Goal: Task Accomplishment & Management: Use online tool/utility

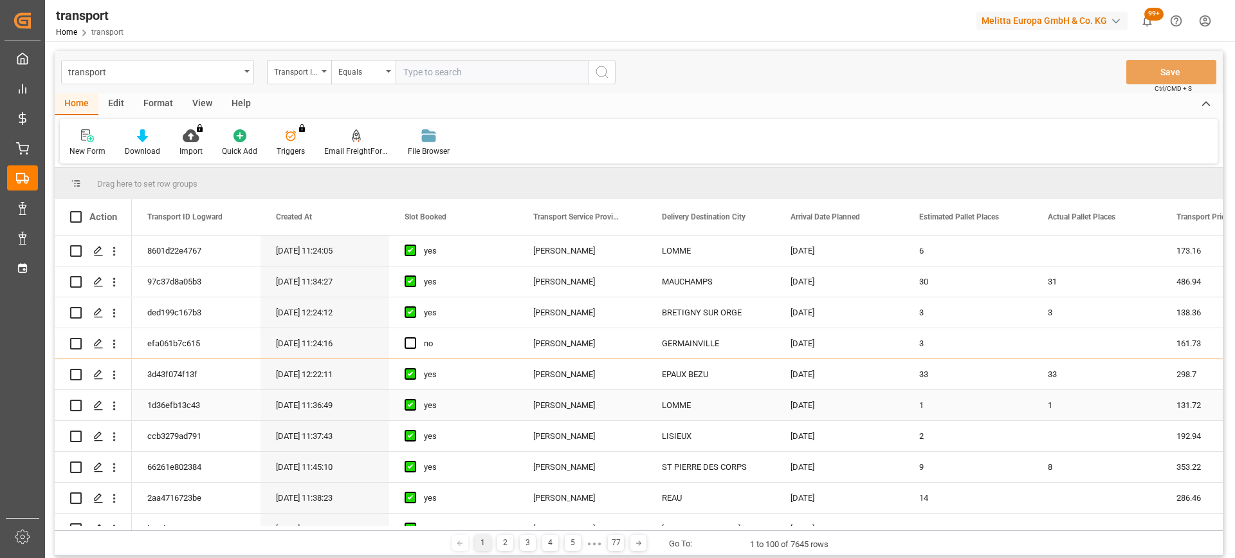
click at [465, 404] on div "yes" at bounding box center [463, 406] width 79 height 30
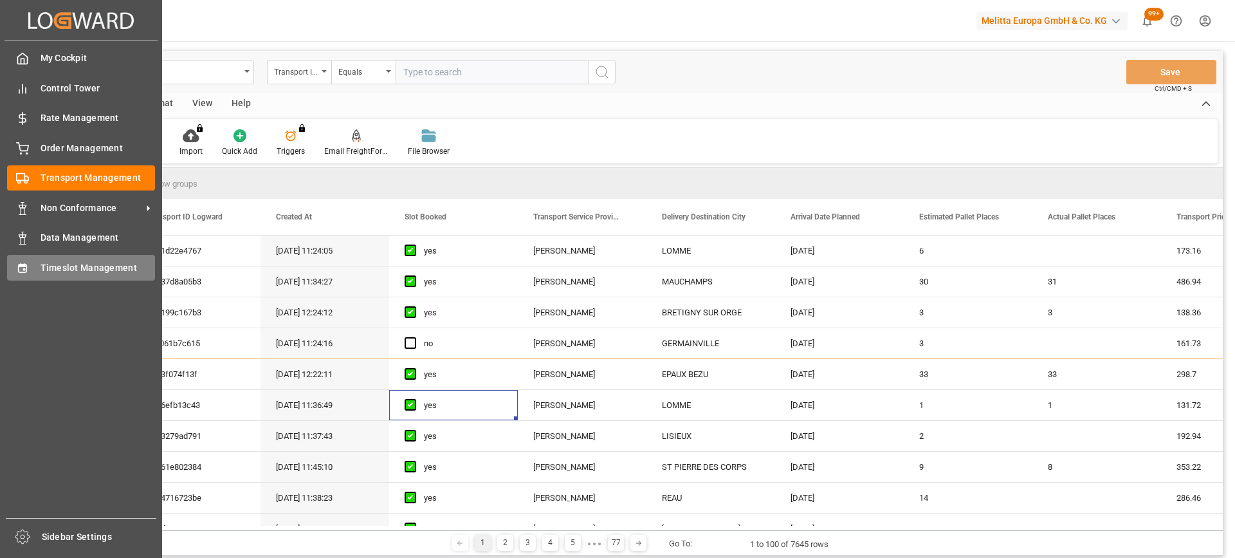
click at [51, 270] on span "Timeslot Management" at bounding box center [98, 268] width 115 height 14
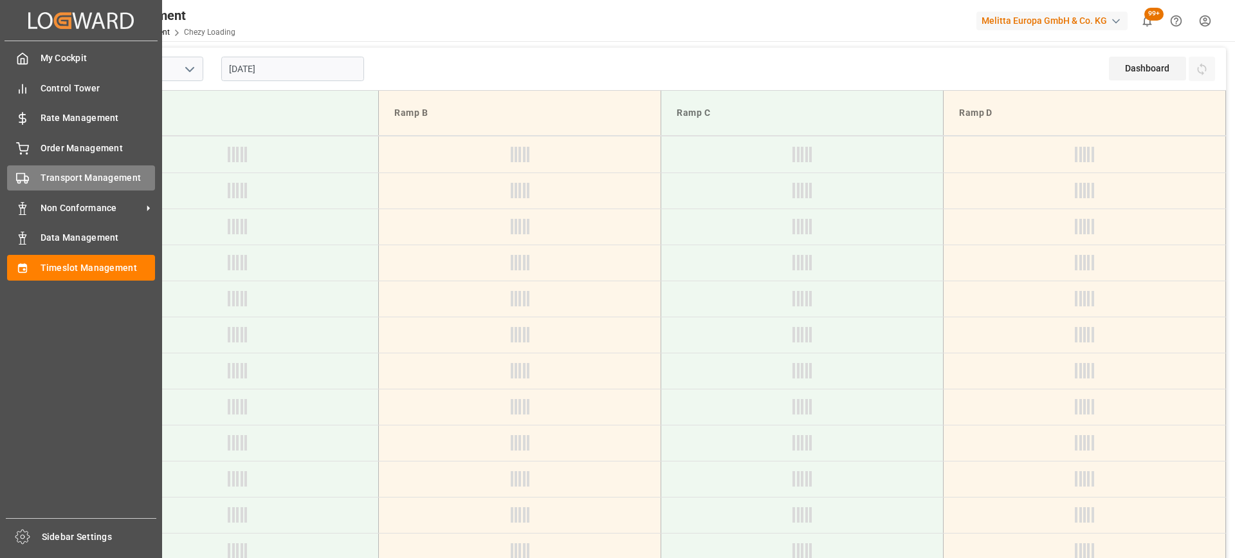
type input "Chezy Loading"
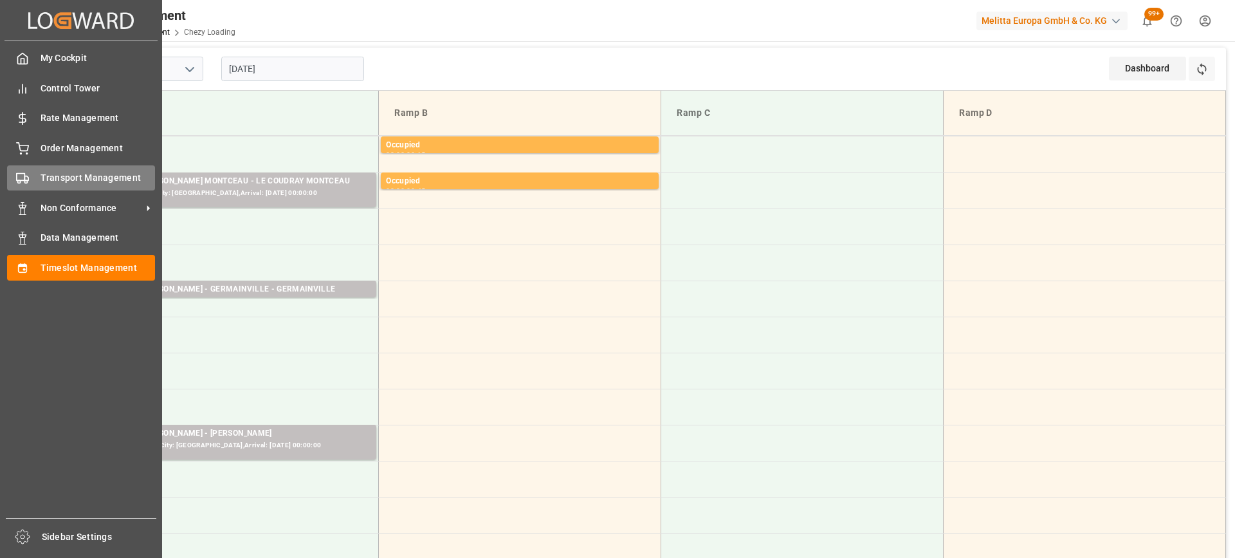
click at [41, 176] on span "Transport Management" at bounding box center [98, 178] width 115 height 14
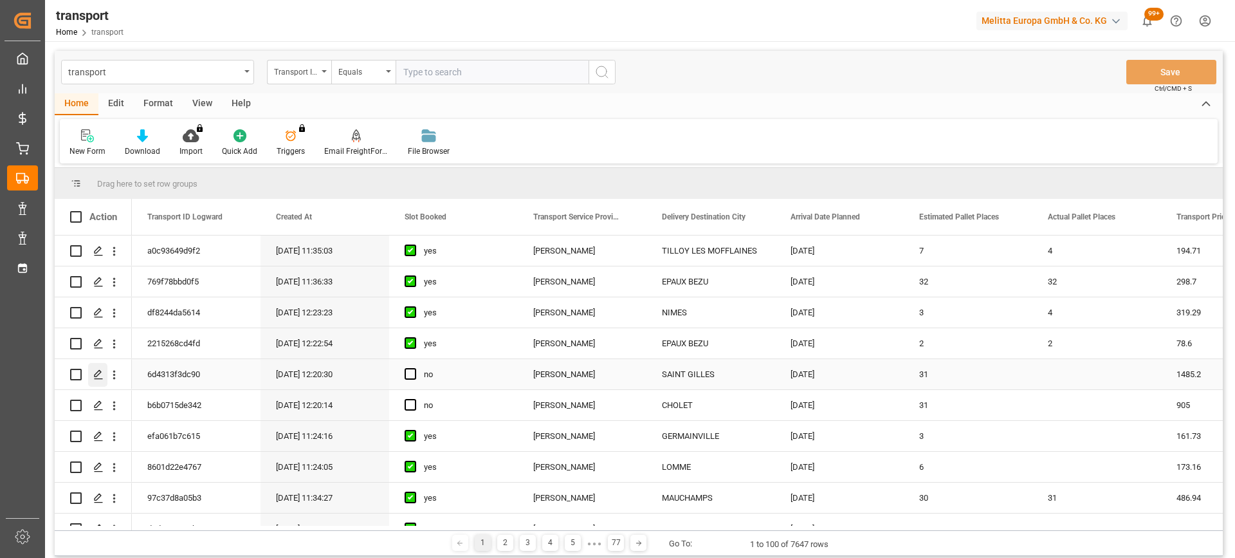
click at [99, 371] on icon "Press SPACE to select this row." at bounding box center [98, 374] width 10 height 10
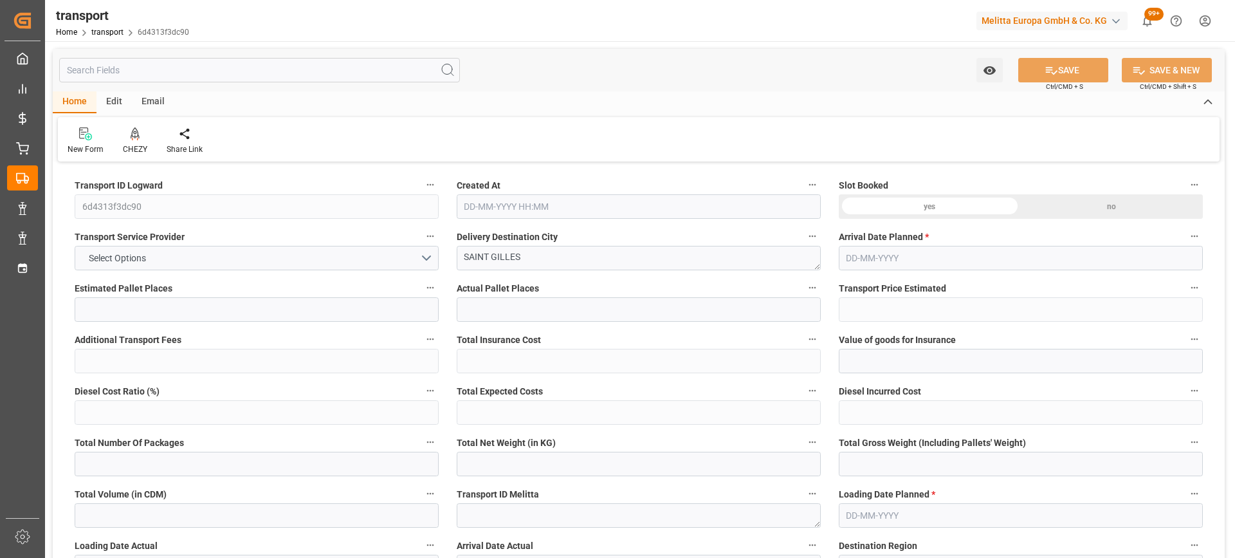
type input "31"
type input "1485.2"
type input "0"
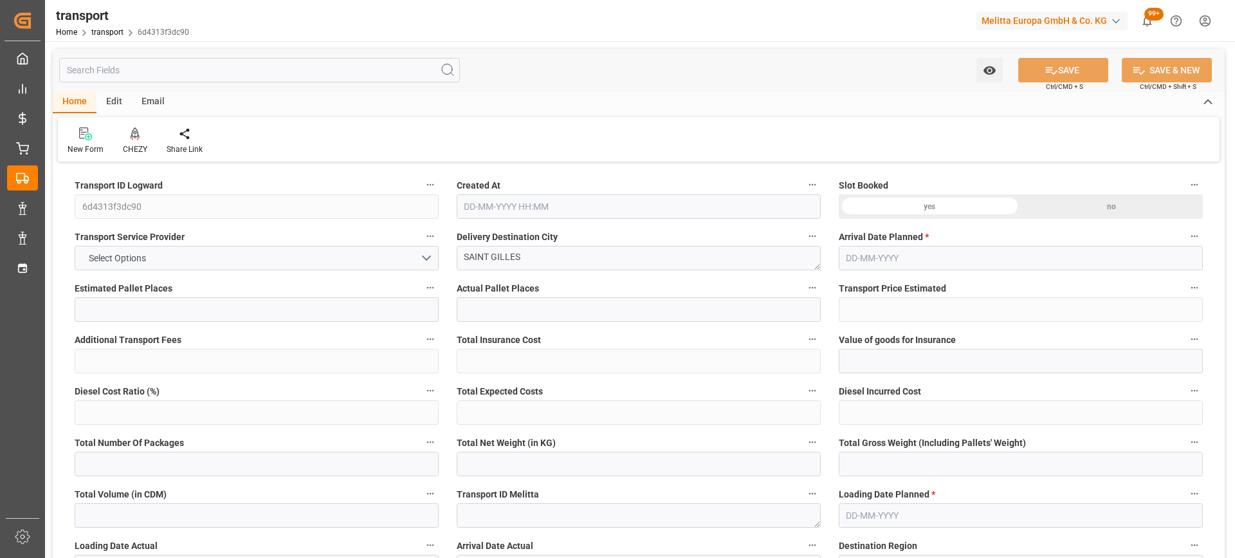
type input "1435.0002"
type input "-50.1998"
type input "0"
type input "6084.208"
type input "9464.484"
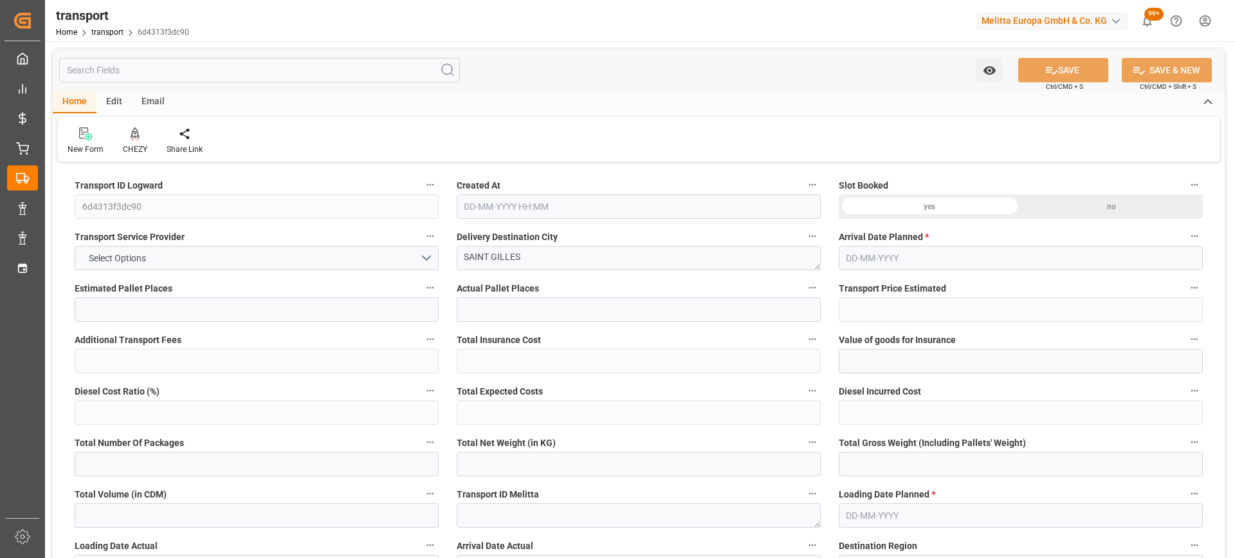
type input "38414.444"
type input "30"
type input "27"
type input "2398"
type input "51"
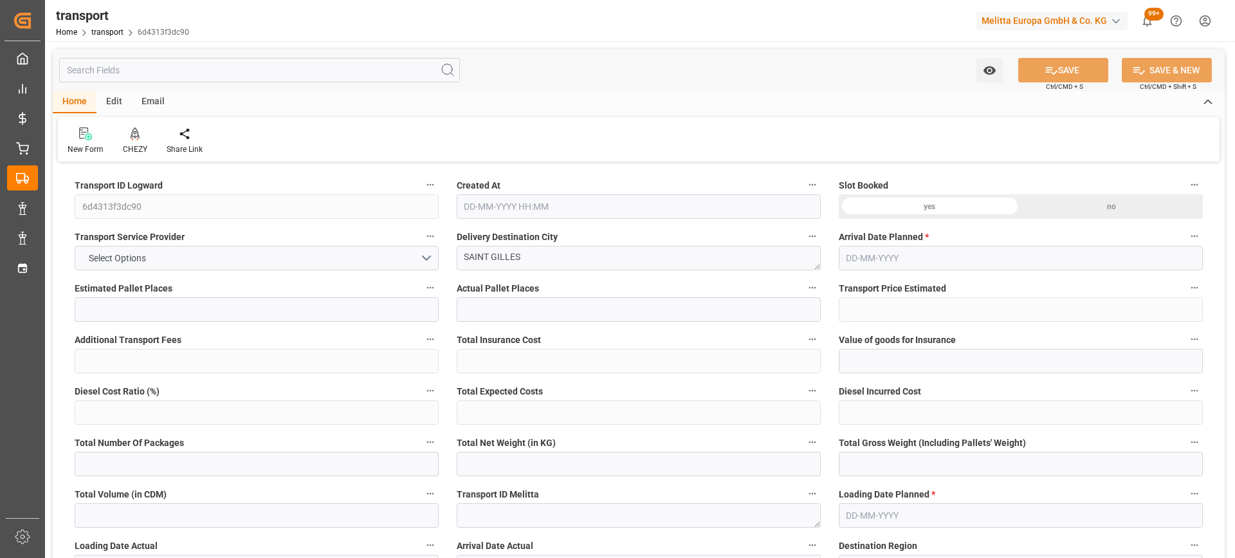
type input "101"
type input "7836"
type input "0"
type input "4710.8598"
type input "0"
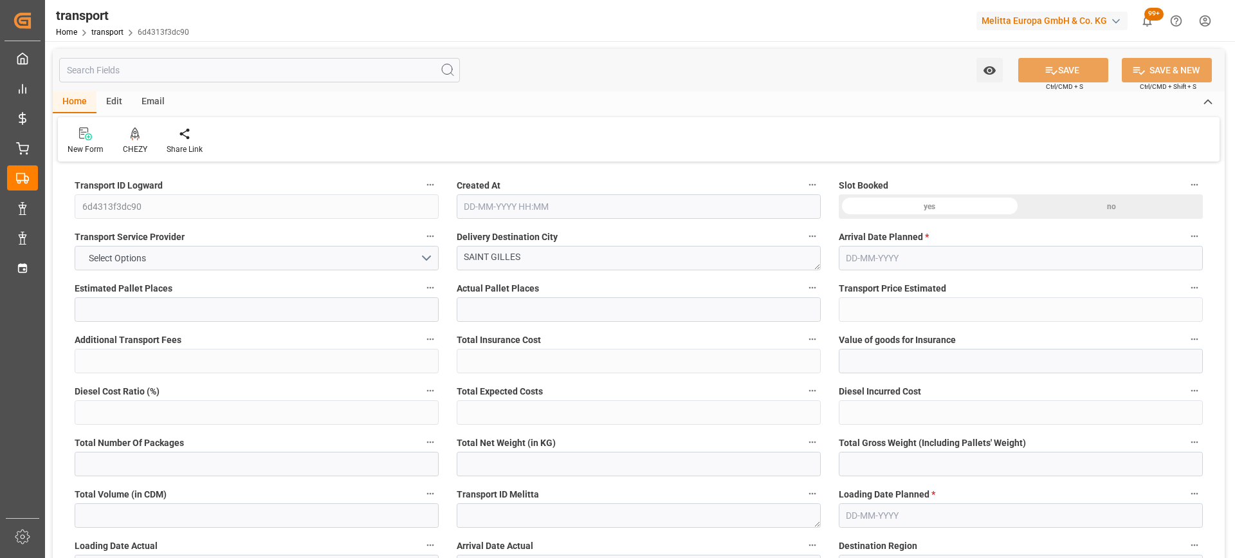
type input "0"
type input "21"
type input "35"
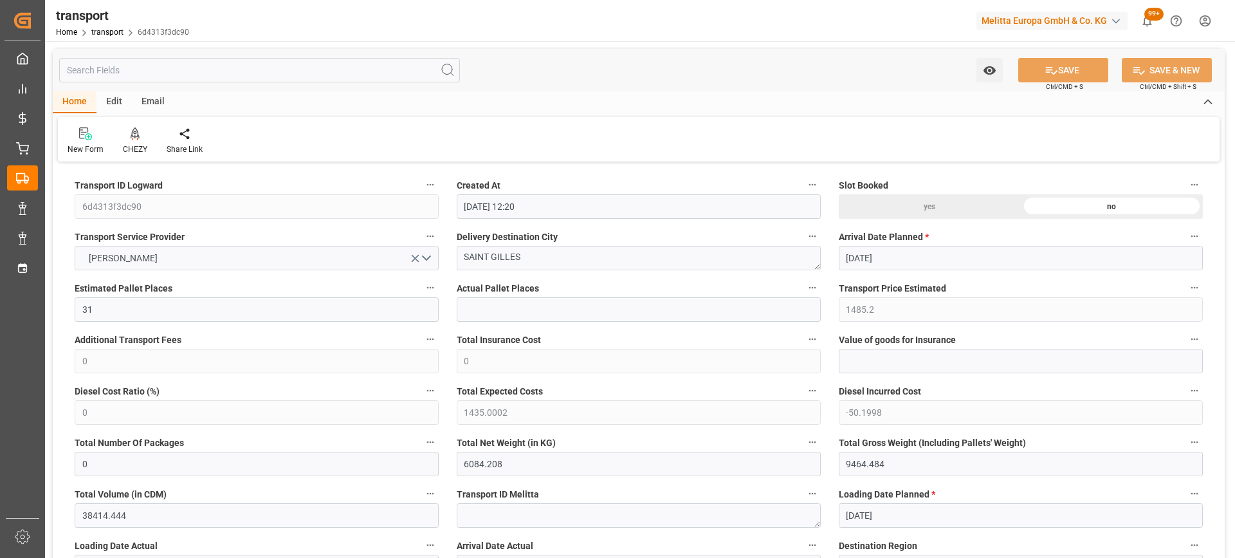
type input "01-10-2025 12:20"
type input "06-10-2025"
type input "[DATE]"
drag, startPoint x: 539, startPoint y: 261, endPoint x: 298, endPoint y: 266, distance: 240.7
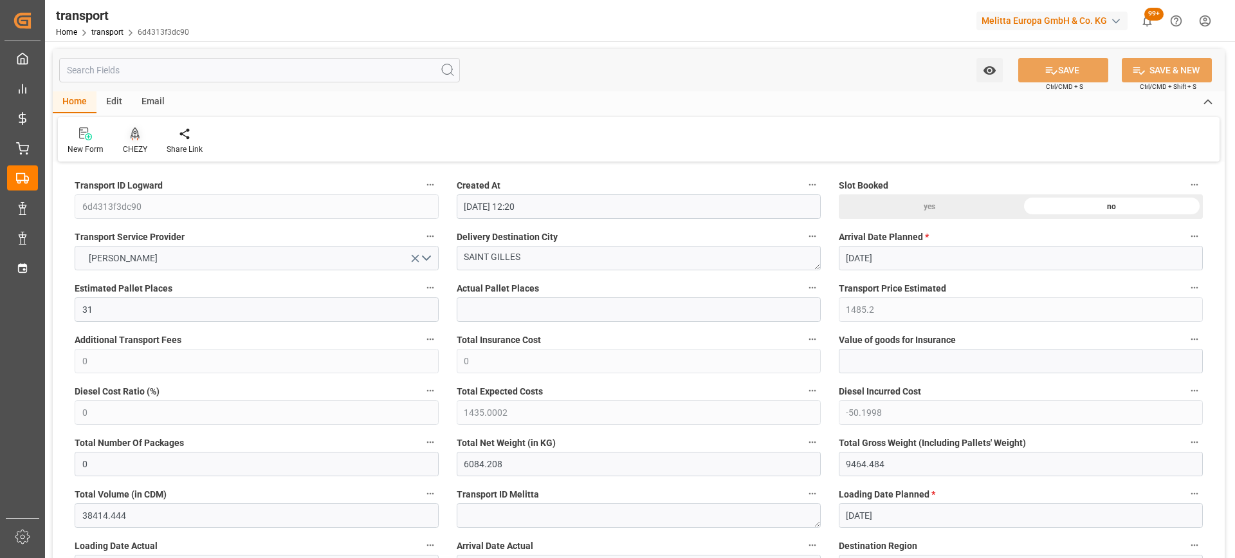
click at [137, 132] on icon at bounding box center [135, 133] width 9 height 13
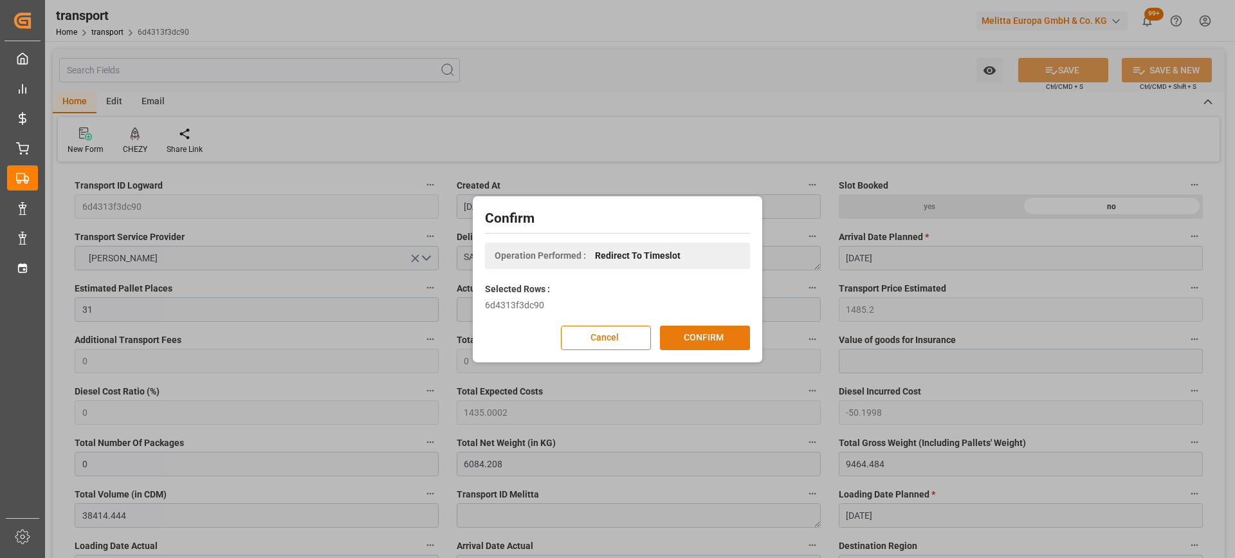
click at [723, 334] on button "CONFIRM" at bounding box center [705, 338] width 90 height 24
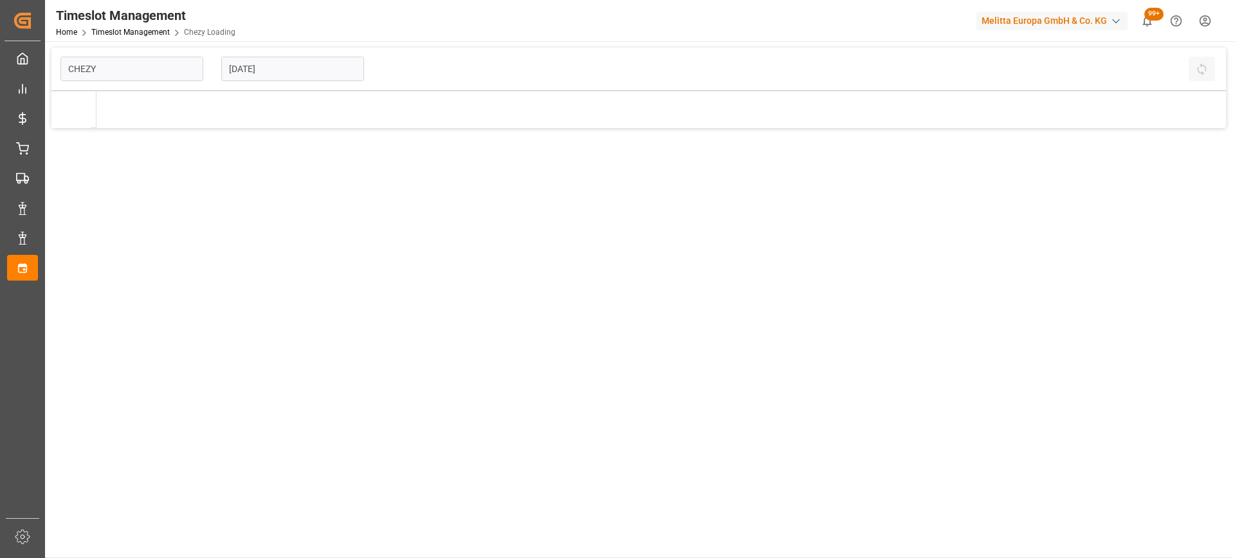
type input "Chezy Loading"
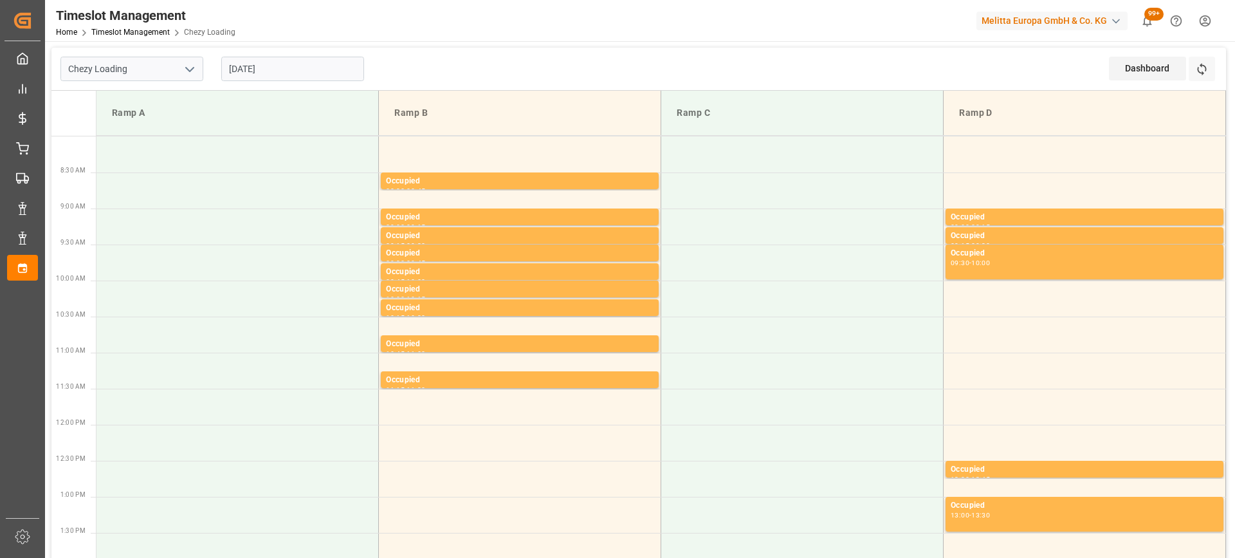
click at [315, 71] on input "[DATE]" at bounding box center [292, 69] width 143 height 24
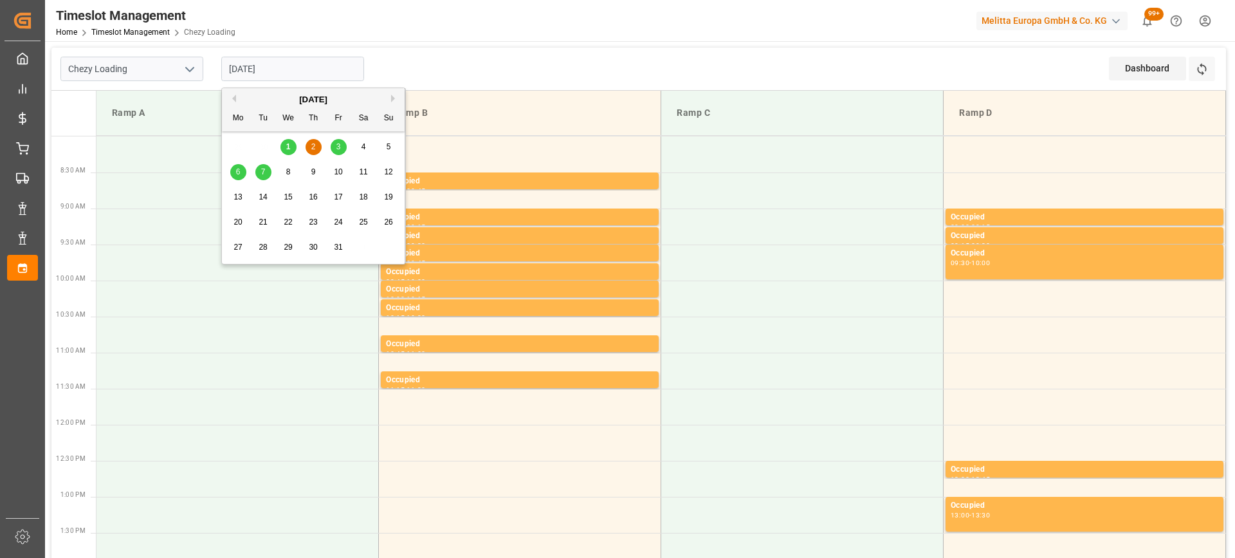
click at [264, 168] on span "7" at bounding box center [263, 171] width 5 height 9
type input "07-10-2025"
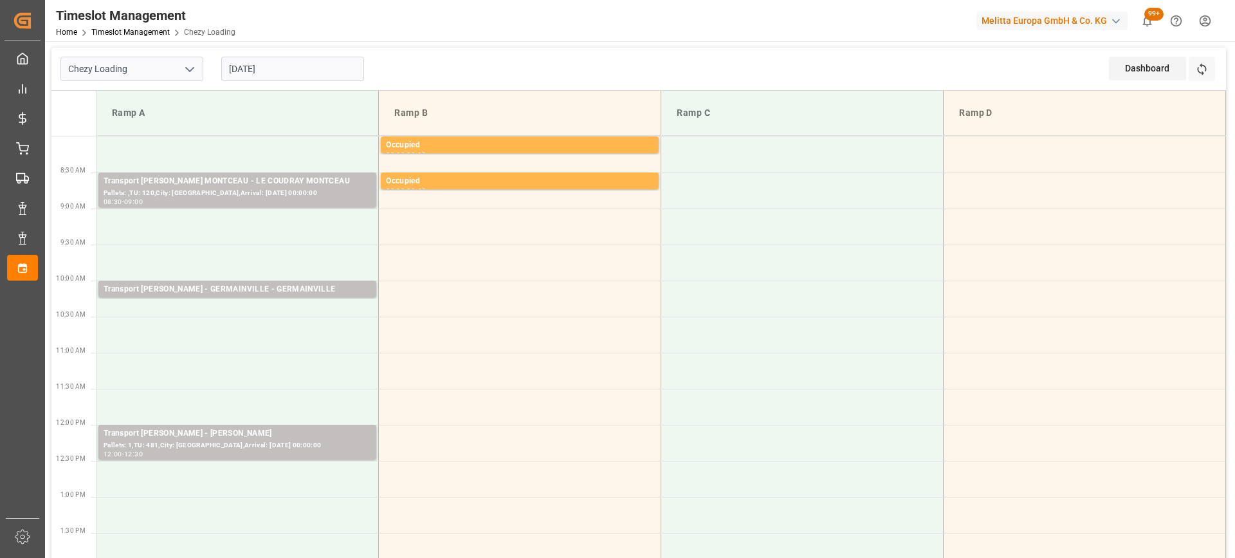
scroll to position [193, 0]
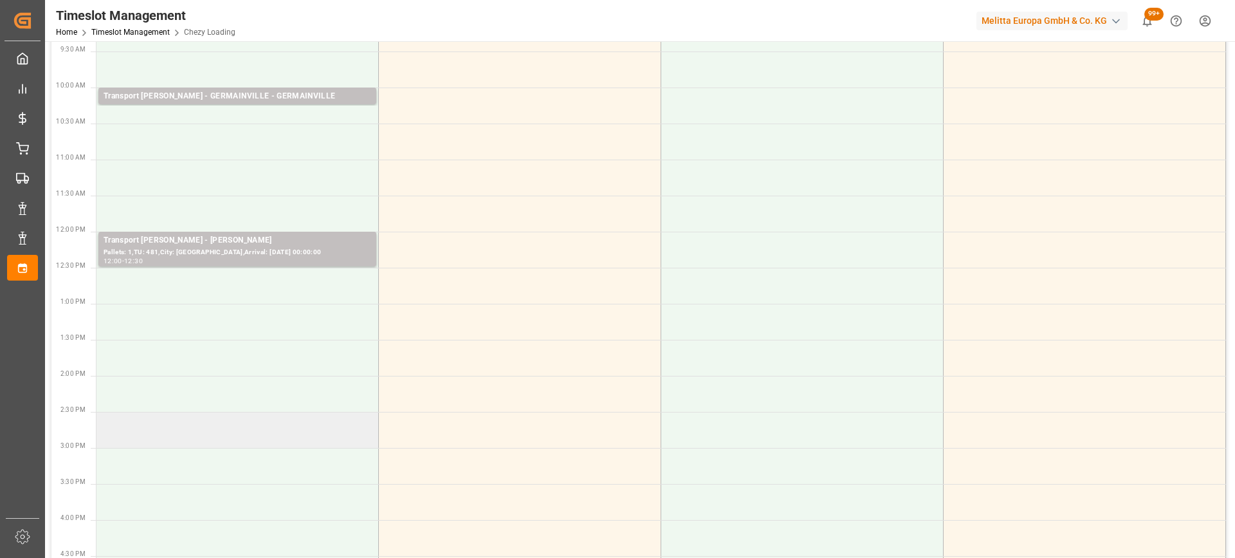
click at [281, 424] on td at bounding box center [238, 430] width 282 height 36
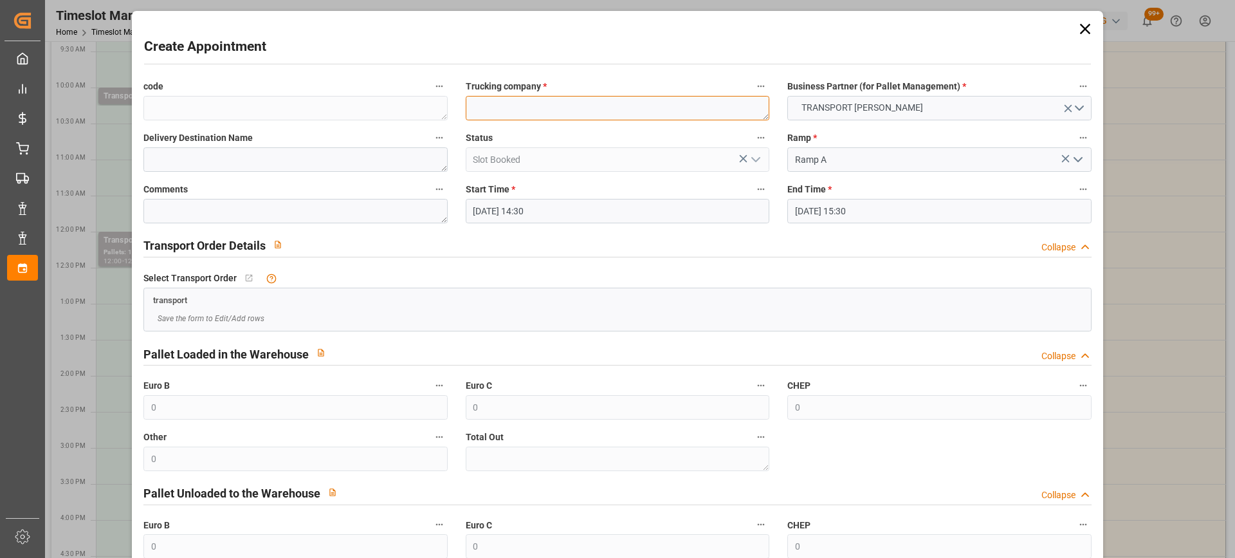
paste textarea "SAINT GILLES"
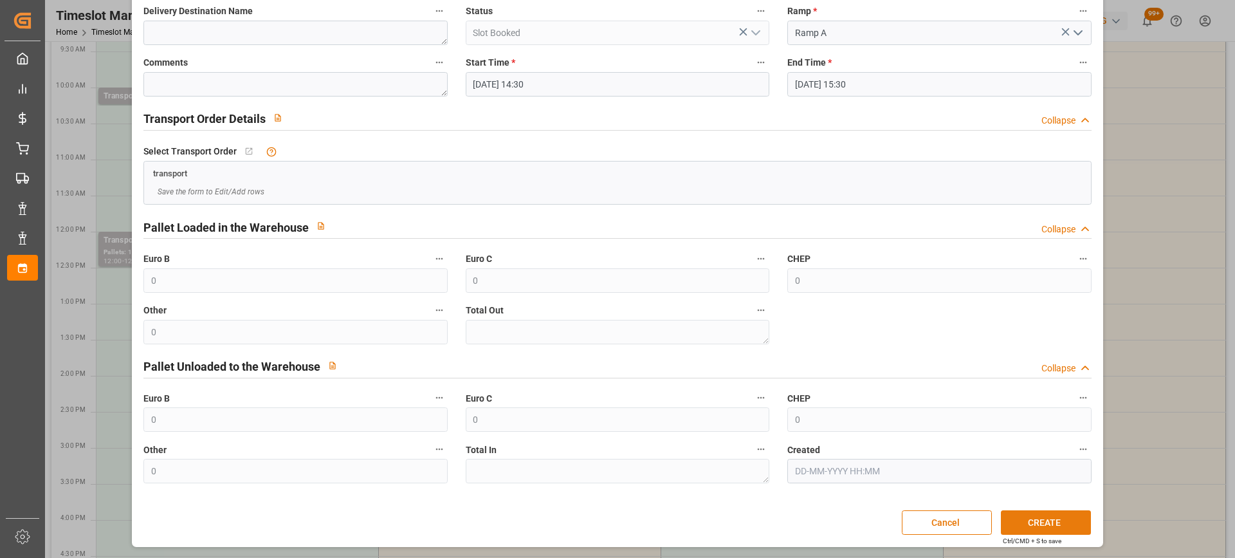
type textarea "SAINT GILLES"
click at [1035, 522] on button "CREATE" at bounding box center [1046, 522] width 90 height 24
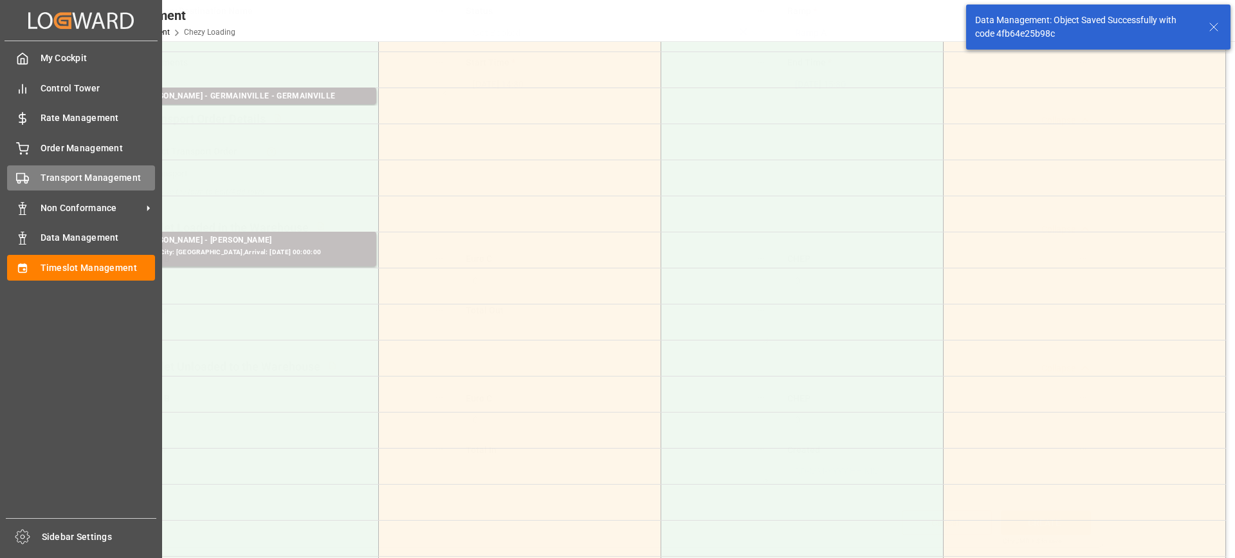
click at [46, 185] on span "Transport Management" at bounding box center [98, 178] width 115 height 14
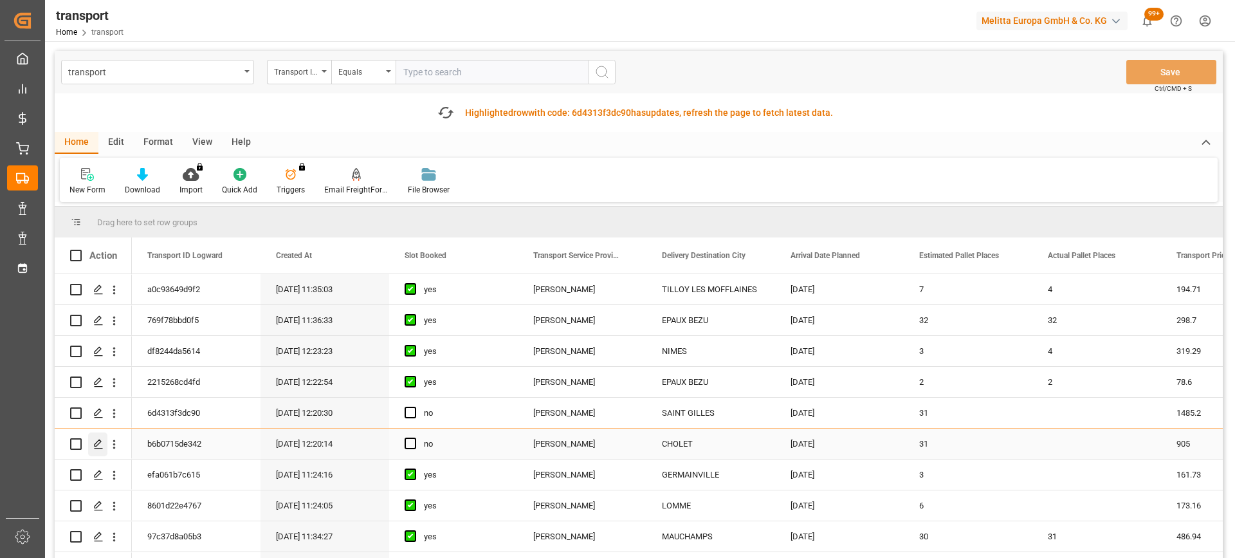
click at [98, 443] on icon "Press SPACE to select this row." at bounding box center [98, 444] width 10 height 10
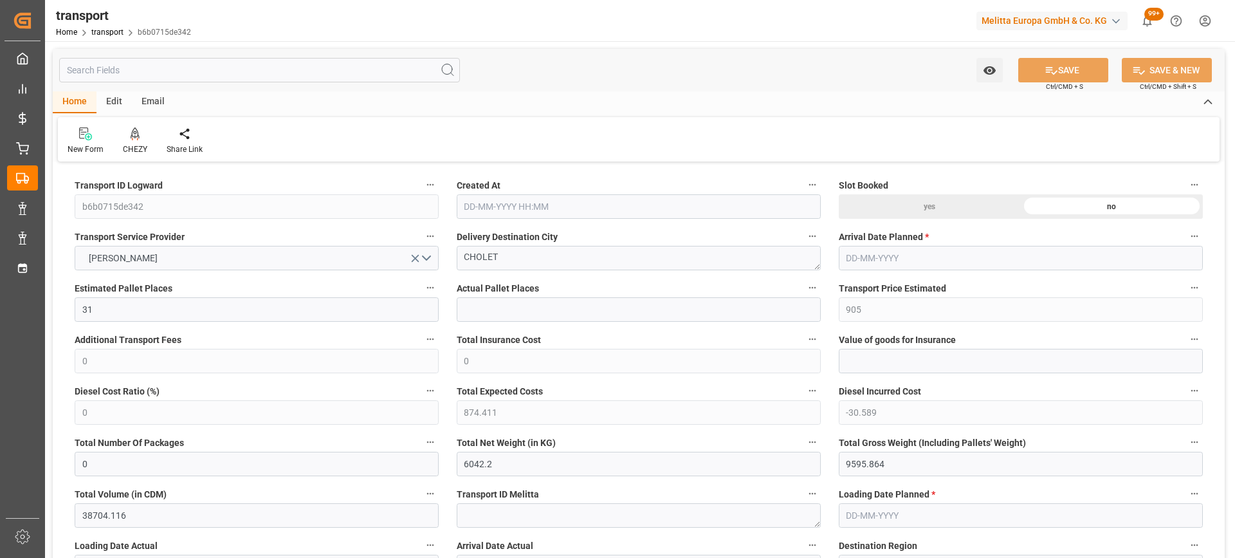
type input "01-10-2025 12:20"
type input "07-10-2025"
type input "[DATE]"
drag, startPoint x: 535, startPoint y: 260, endPoint x: 395, endPoint y: 261, distance: 140.3
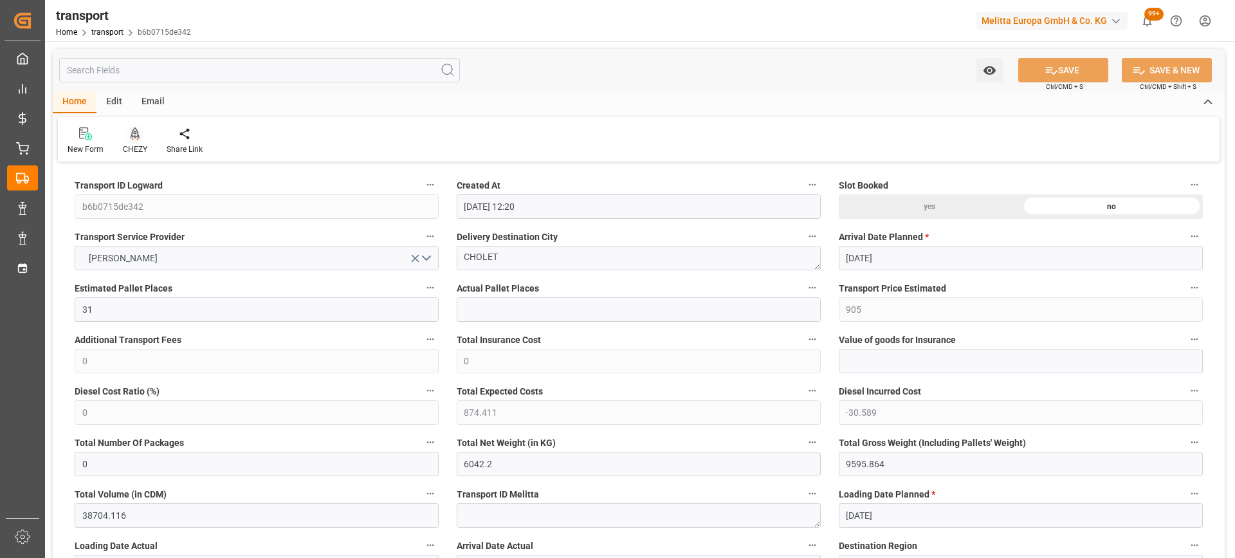
click at [137, 138] on icon at bounding box center [135, 133] width 9 height 13
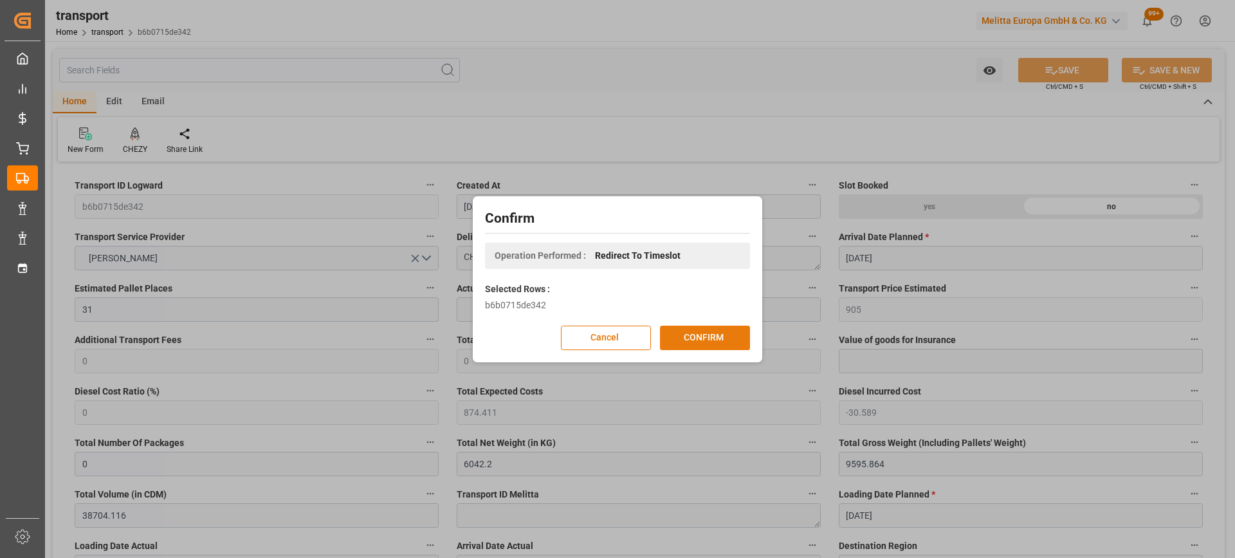
click at [703, 342] on button "CONFIRM" at bounding box center [705, 338] width 90 height 24
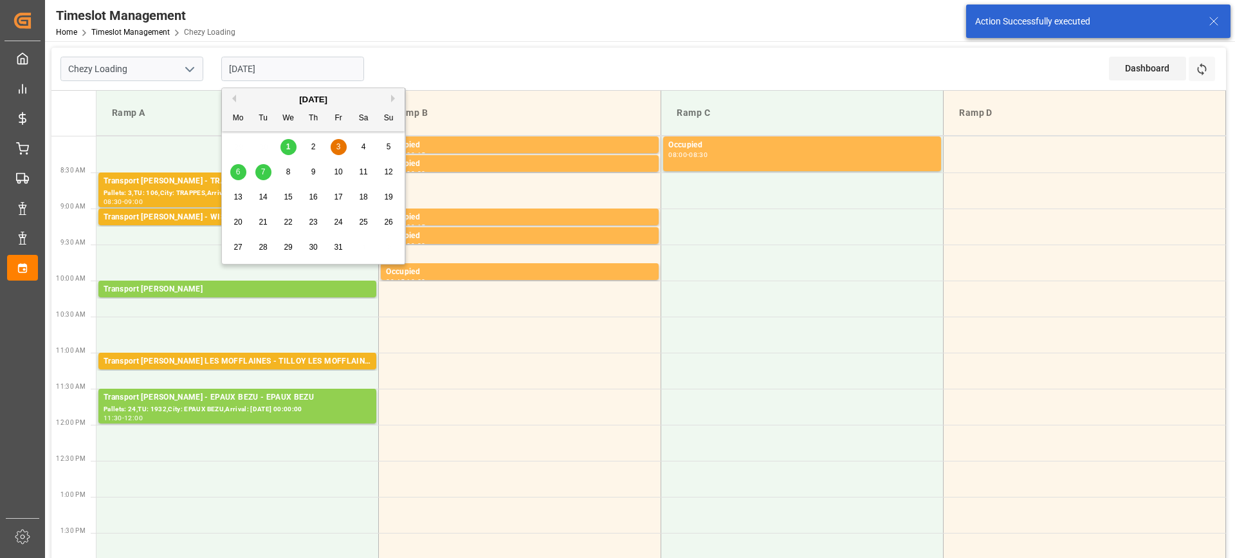
click at [297, 74] on input "[DATE]" at bounding box center [292, 69] width 143 height 24
click at [313, 151] on span "2" at bounding box center [313, 146] width 5 height 9
type input "[DATE]"
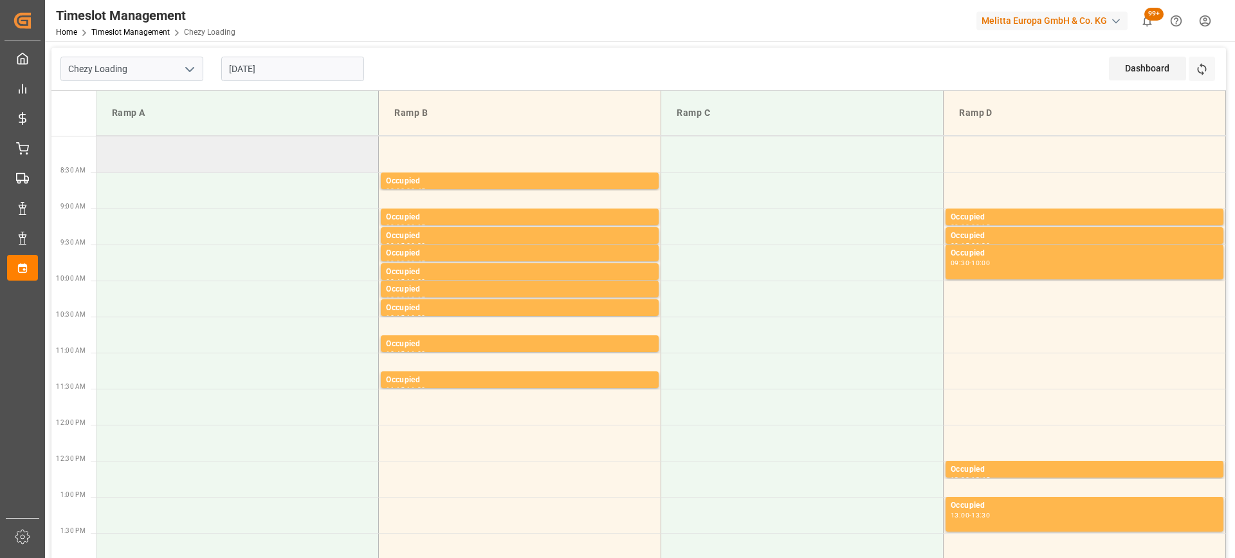
click at [288, 169] on td at bounding box center [238, 154] width 282 height 36
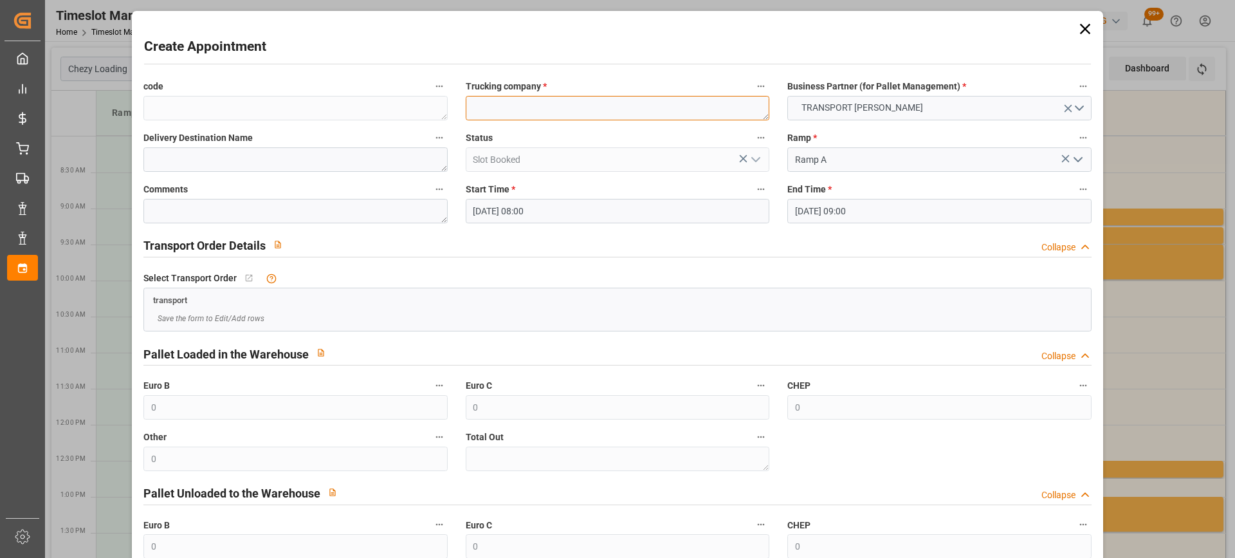
paste textarea "CHOLET"
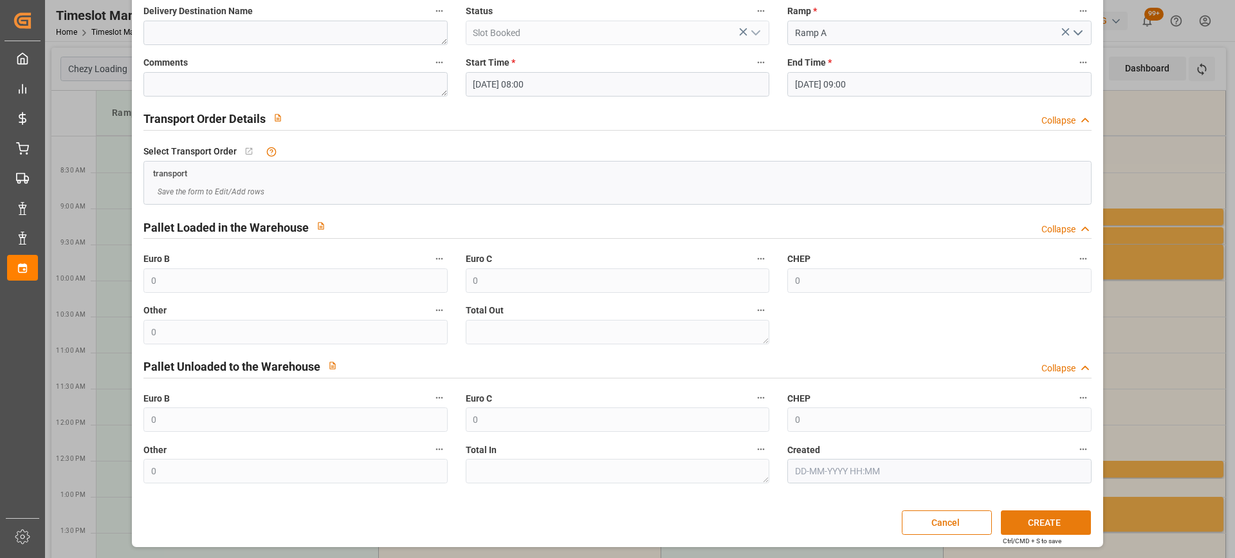
type textarea "CHOLET"
click at [1042, 519] on button "CREATE" at bounding box center [1046, 522] width 90 height 24
